Goal: Information Seeking & Learning: Learn about a topic

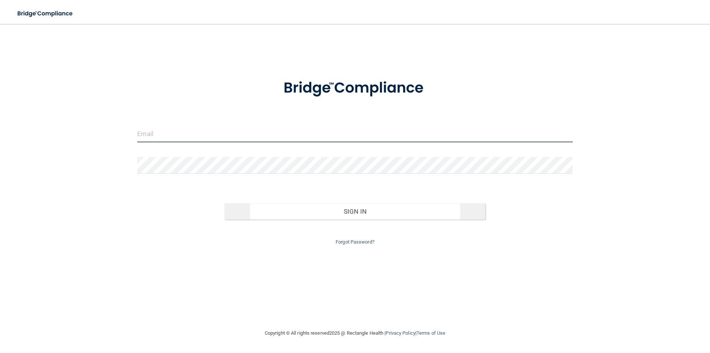
type input "[EMAIL_ADDRESS][DOMAIN_NAME]"
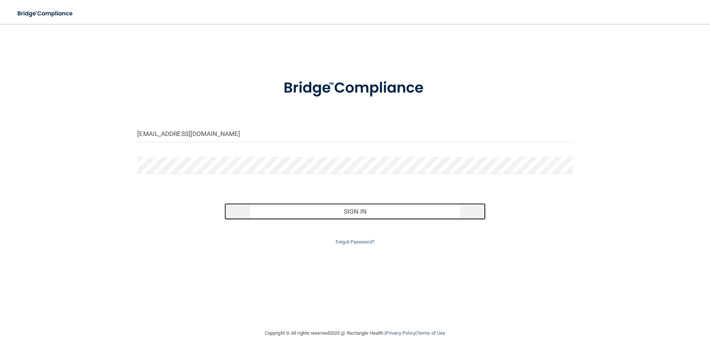
click at [356, 212] on button "Sign In" at bounding box center [355, 211] width 261 height 16
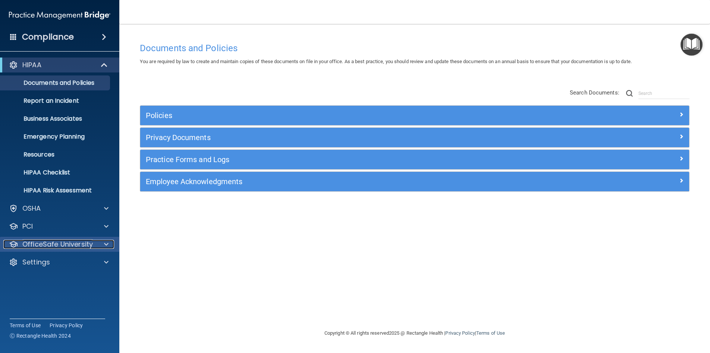
click at [103, 243] on div at bounding box center [105, 244] width 19 height 9
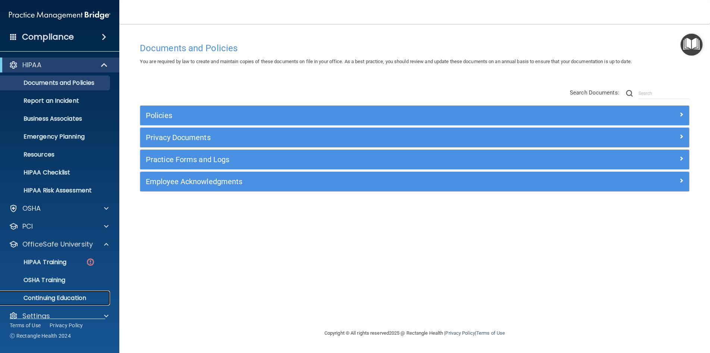
click at [37, 296] on p "Continuing Education" at bounding box center [56, 297] width 102 height 7
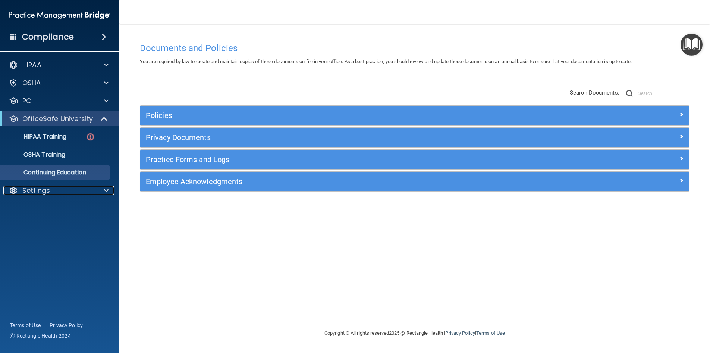
click at [37, 296] on div "Compliance HIPAA Documents and Policies Report an Incident Business Associates …" at bounding box center [59, 176] width 119 height 353
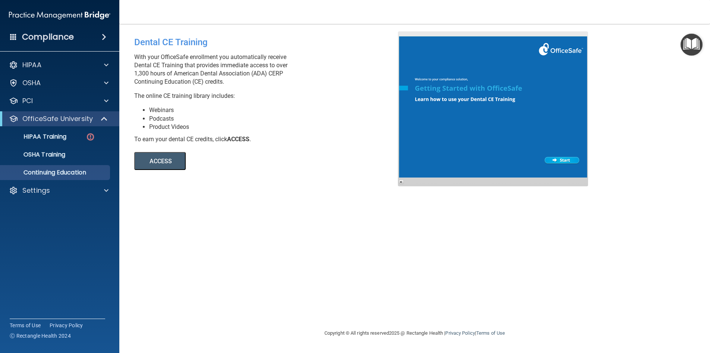
click at [160, 166] on button "ACCESS" at bounding box center [159, 161] width 51 height 18
